Goal: Task Accomplishment & Management: Use online tool/utility

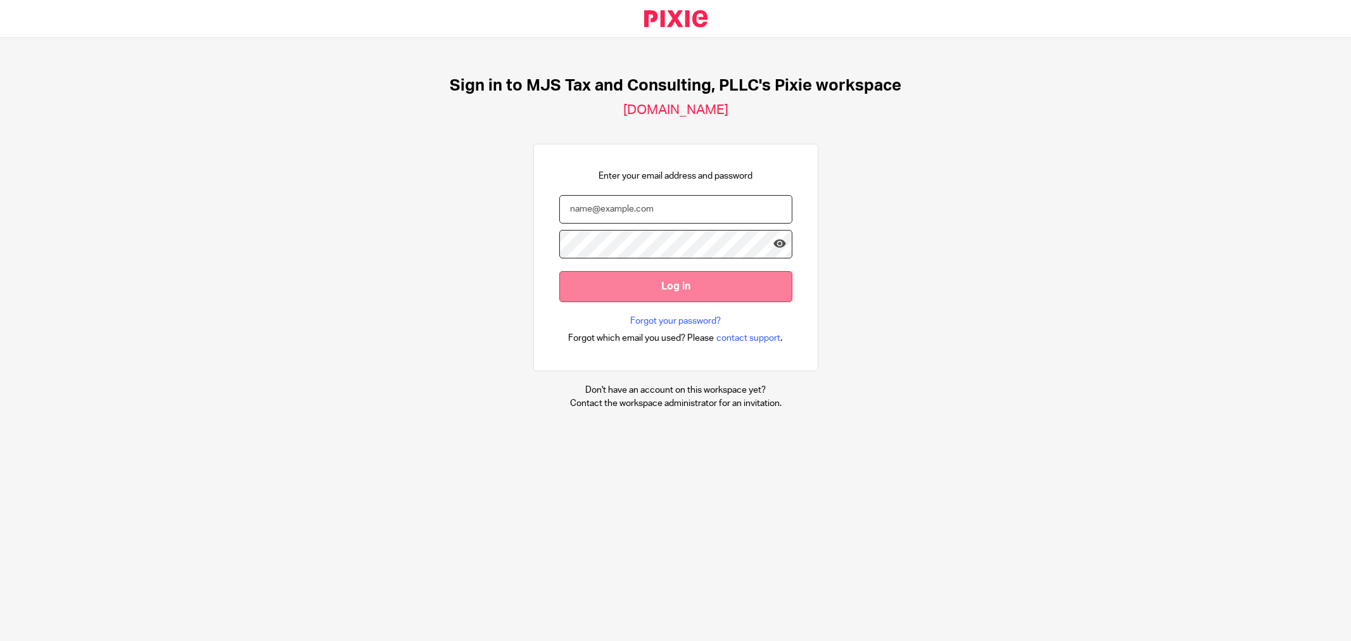
type input "[PERSON_NAME][EMAIL_ADDRESS][PERSON_NAME][DOMAIN_NAME]"
click at [670, 277] on input "Log in" at bounding box center [675, 285] width 233 height 31
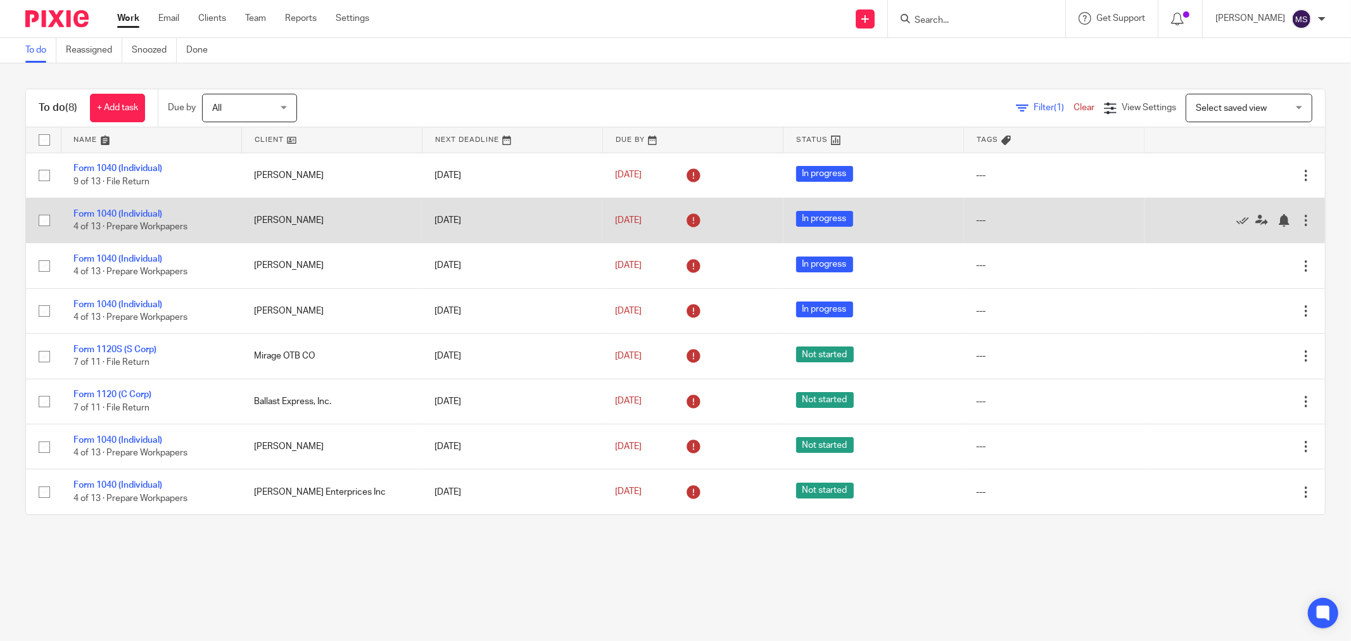
click at [501, 219] on td "Apr 14, 2025" at bounding box center [512, 220] width 180 height 45
click at [102, 218] on link "Form 1040 (Individual)" at bounding box center [117, 214] width 89 height 9
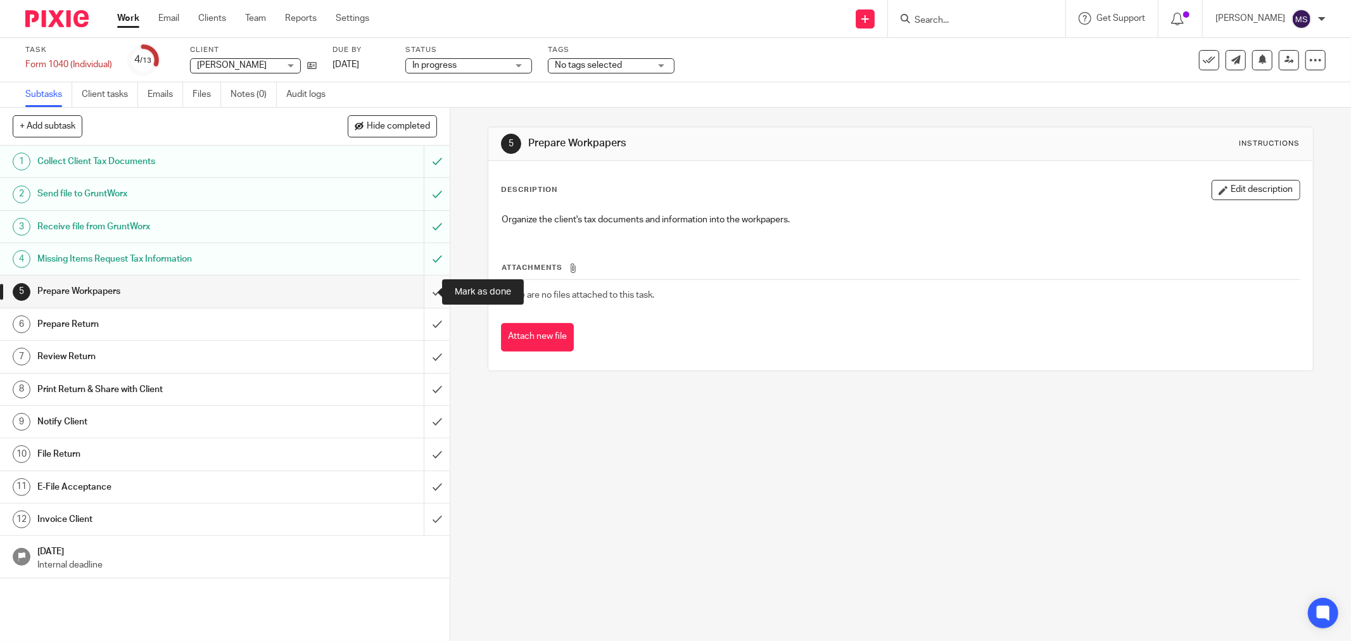
click at [415, 298] on input "submit" at bounding box center [225, 291] width 450 height 32
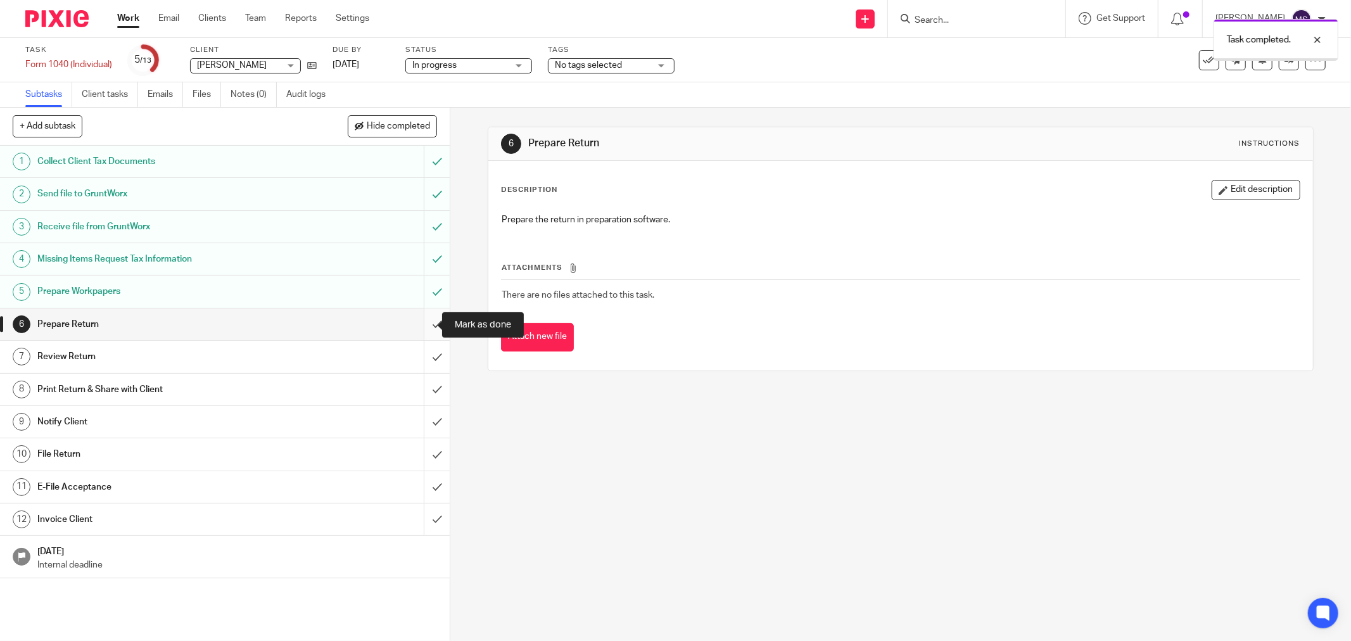
click at [427, 329] on input "submit" at bounding box center [225, 324] width 450 height 32
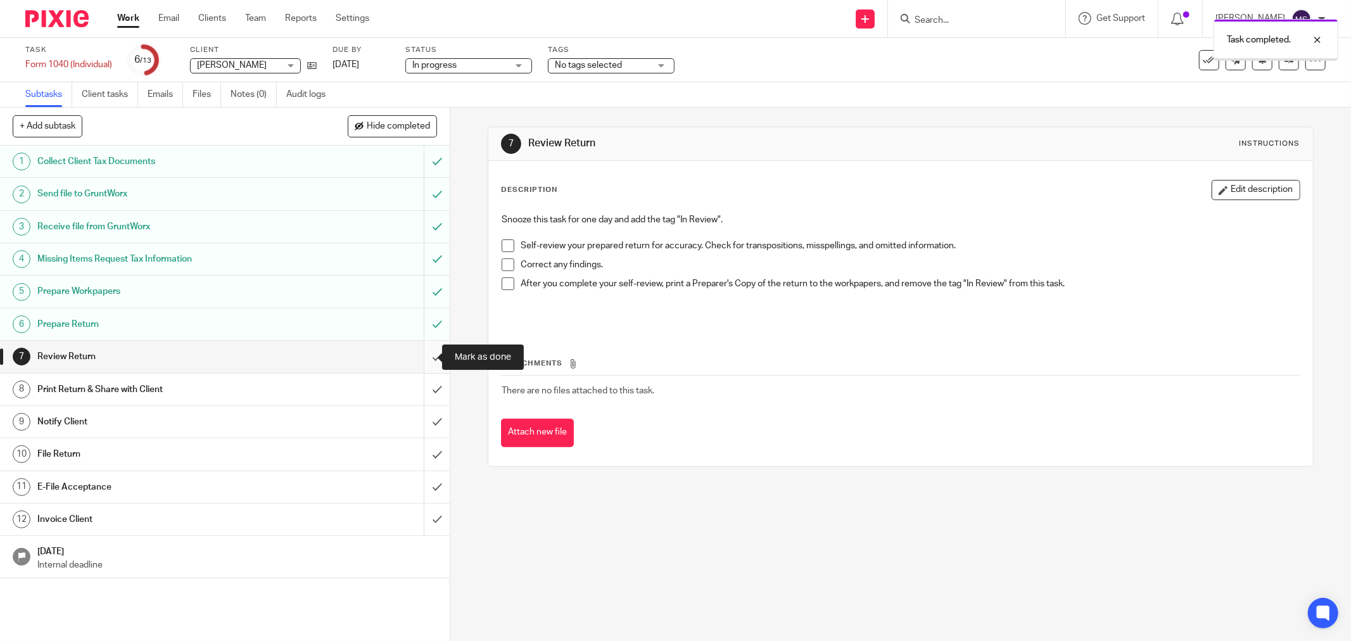
click at [427, 351] on input "submit" at bounding box center [225, 357] width 450 height 32
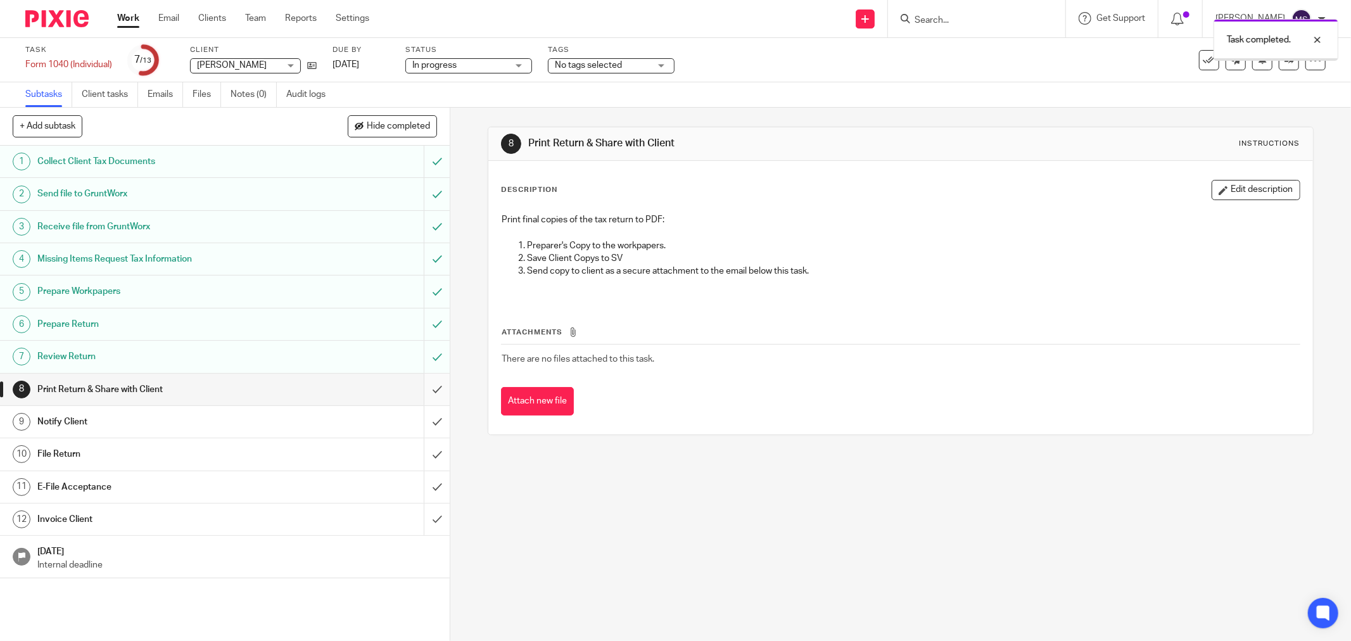
click at [427, 391] on input "submit" at bounding box center [225, 390] width 450 height 32
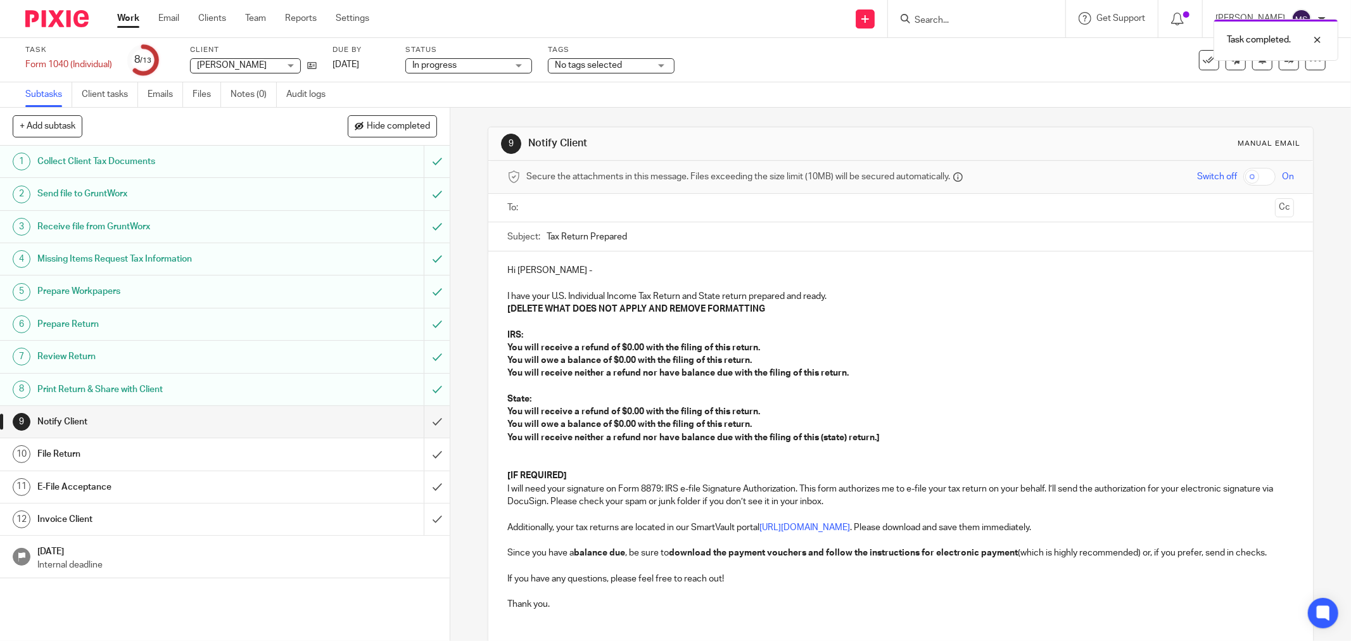
click at [819, 210] on input "text" at bounding box center [900, 208] width 738 height 15
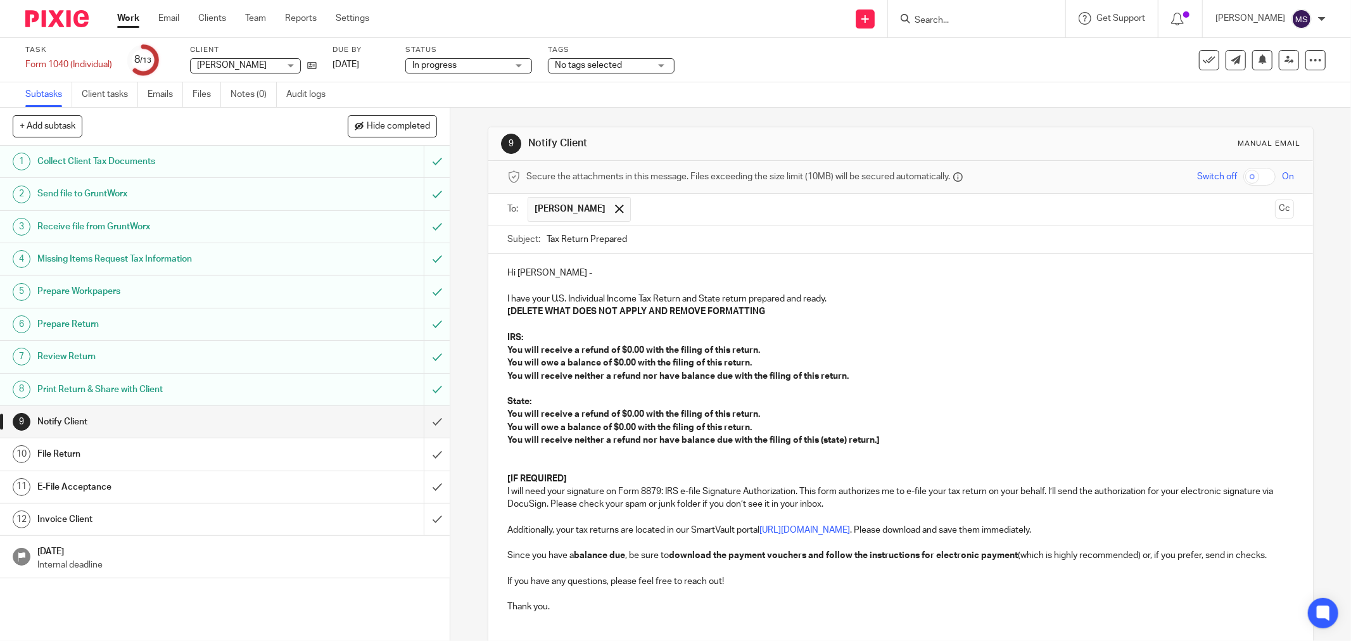
click at [819, 199] on input "text" at bounding box center [953, 209] width 633 height 25
click at [769, 306] on p "[DELETE WHAT DOES NOT APPLY AND REMOVE FORMATTING" at bounding box center [900, 311] width 786 height 13
drag, startPoint x: 786, startPoint y: 309, endPoint x: 496, endPoint y: 313, distance: 290.0
click at [496, 313] on div "Hi Kurt - I have your U.S. Individual Income Tax Return and State return prepar…" at bounding box center [900, 444] width 824 height 381
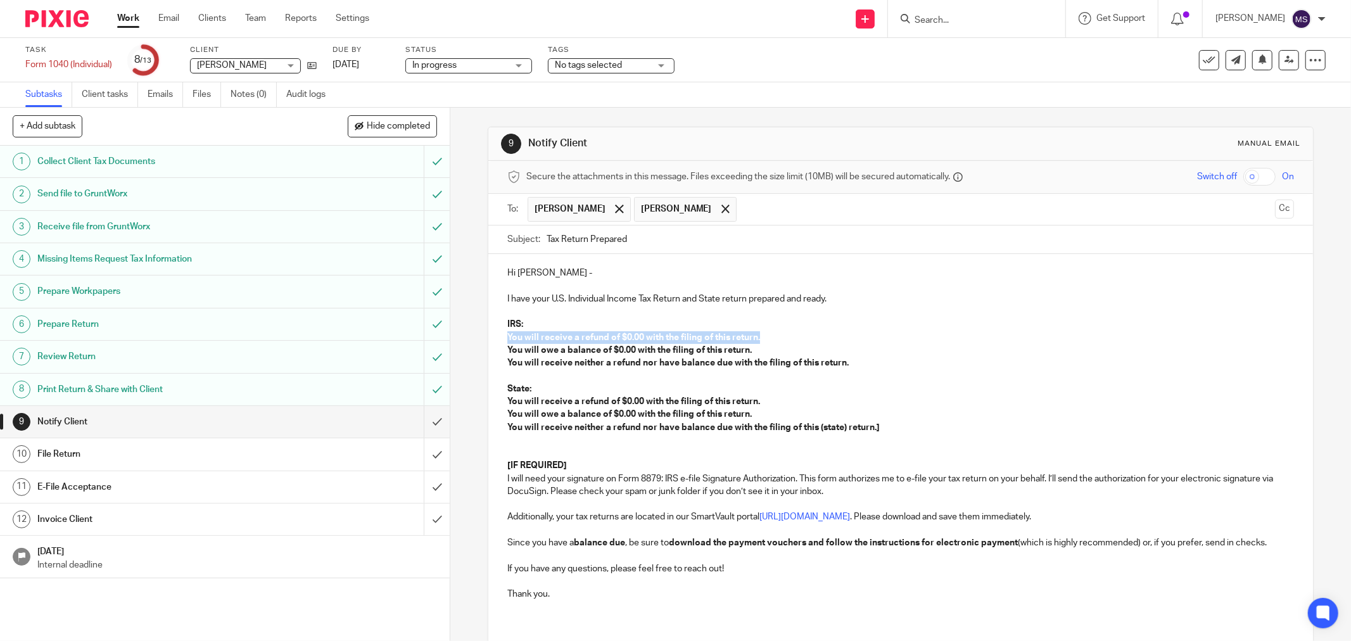
drag, startPoint x: 786, startPoint y: 338, endPoint x: 500, endPoint y: 338, distance: 286.2
click at [500, 338] on div "Hi Kurt - I have your U.S. Individual Income Tax Return and State return prepar…" at bounding box center [900, 438] width 824 height 369
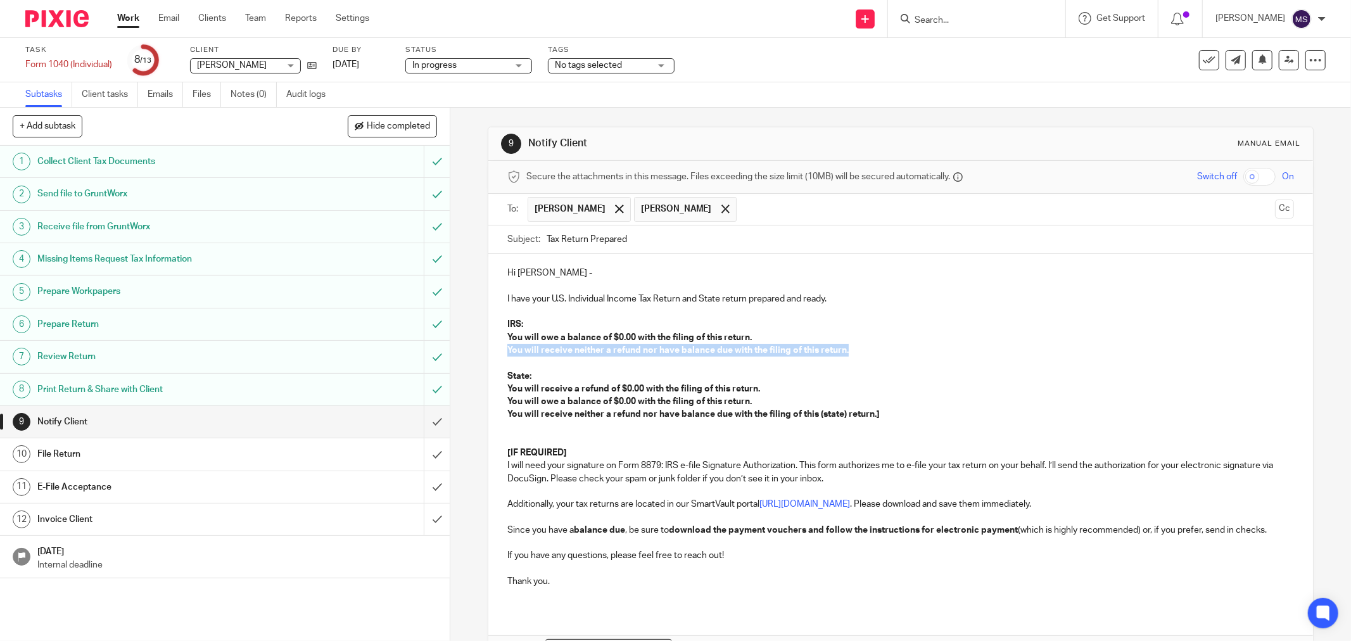
drag, startPoint x: 847, startPoint y: 351, endPoint x: 489, endPoint y: 351, distance: 357.8
click at [489, 351] on div "Hi Kurt - I have your U.S. Individual Income Tax Return and State return prepar…" at bounding box center [900, 432] width 824 height 356
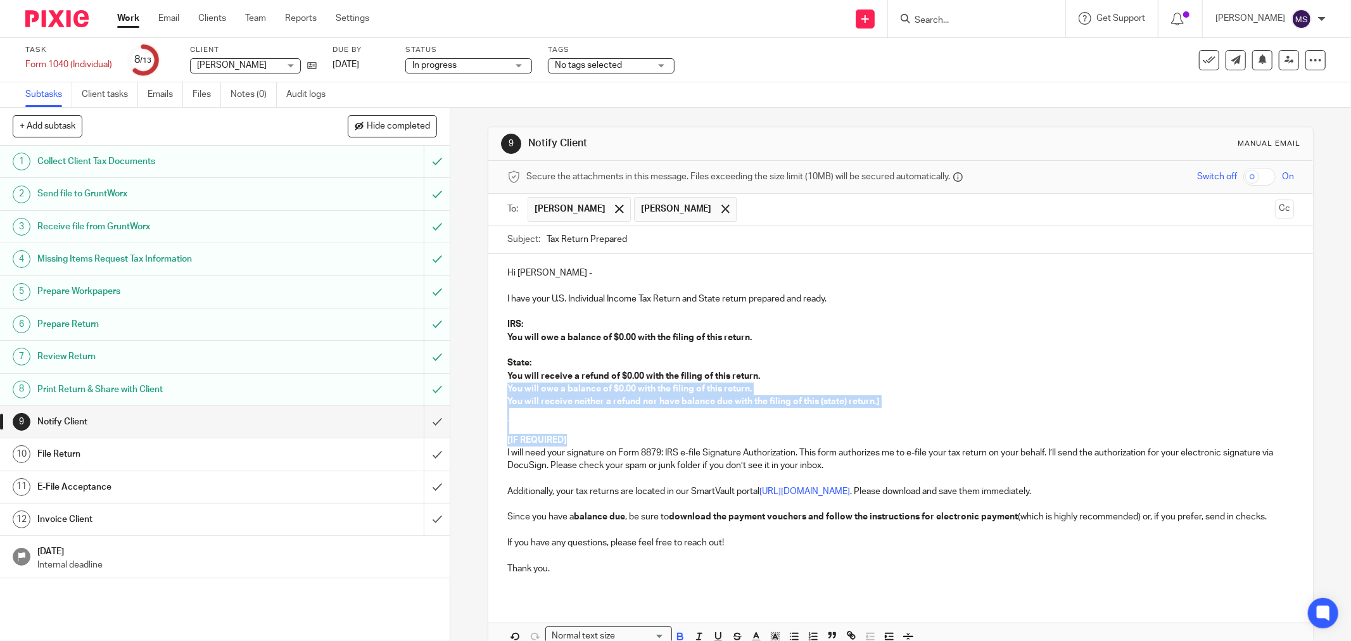
drag, startPoint x: 562, startPoint y: 436, endPoint x: 486, endPoint y: 395, distance: 85.6
click at [488, 395] on div "Hi Kurt - I have your U.S. Individual Income Tax Return and State return prepar…" at bounding box center [900, 425] width 824 height 343
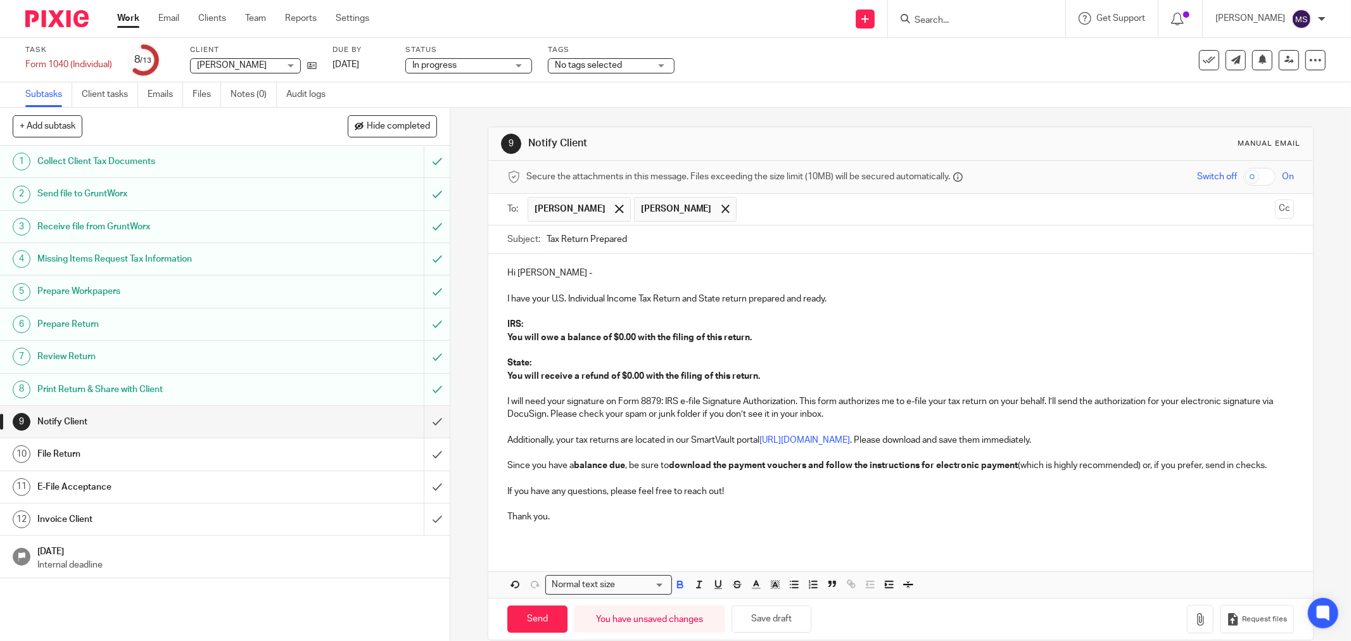
click at [615, 337] on strong "You will owe a balance of $0.00 with the filing of this return." at bounding box center [629, 337] width 244 height 9
click at [551, 622] on input "Send" at bounding box center [537, 618] width 60 height 27
type input "Sent"
click at [1260, 10] on div "[PERSON_NAME]" at bounding box center [1270, 19] width 110 height 20
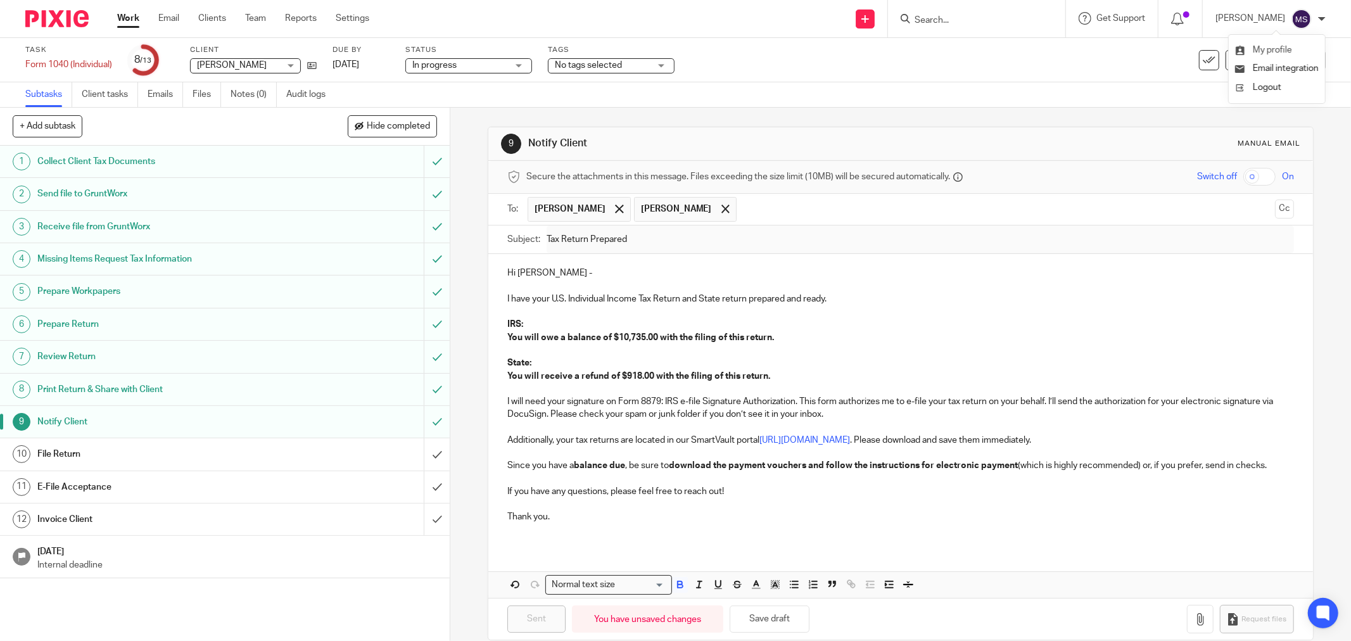
click at [1254, 56] on li "My profile" at bounding box center [1277, 50] width 84 height 18
click at [1277, 47] on span "My profile" at bounding box center [1271, 50] width 39 height 9
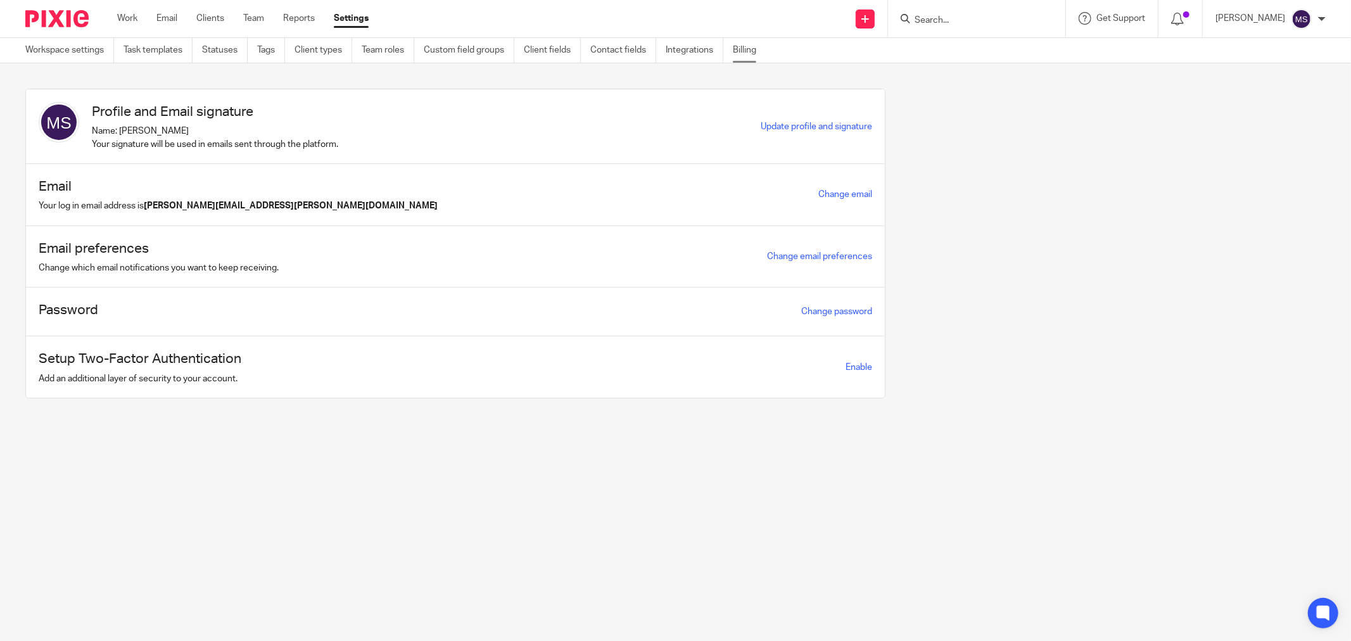
click at [755, 51] on link "Billing" at bounding box center [749, 50] width 33 height 25
